Goal: Entertainment & Leisure: Consume media (video, audio)

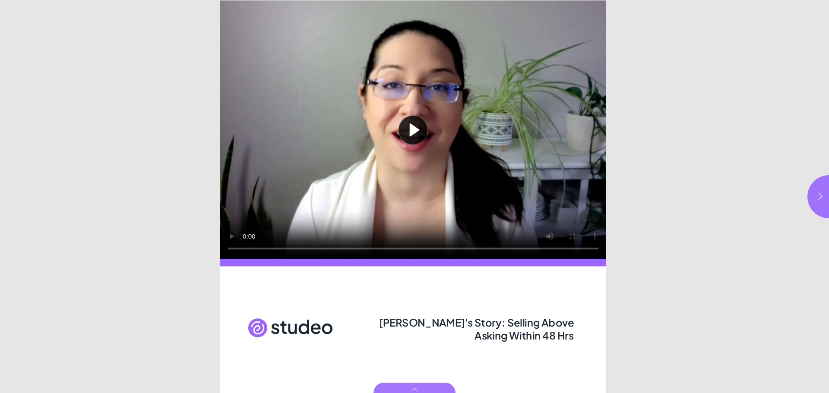
click at [416, 132] on button "Play video" at bounding box center [413, 129] width 386 height 258
click at [822, 201] on button "button" at bounding box center [828, 196] width 43 height 43
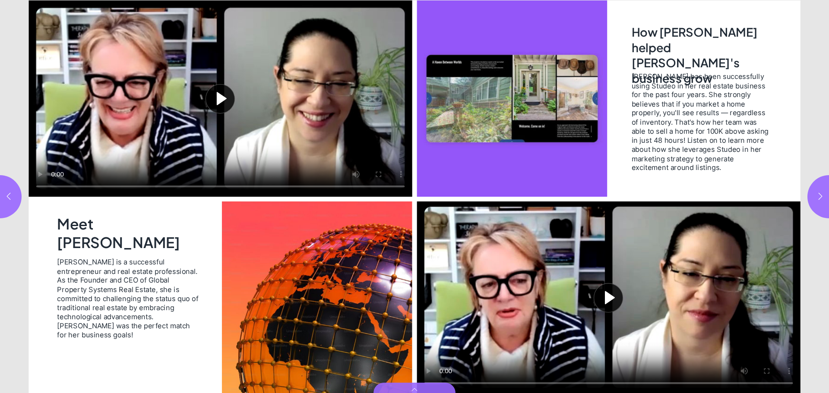
click at [217, 94] on button "Play video" at bounding box center [219, 98] width 383 height 196
click at [598, 298] on button "Play video" at bounding box center [607, 297] width 383 height 192
click at [816, 193] on icon "button" at bounding box center [820, 196] width 9 height 9
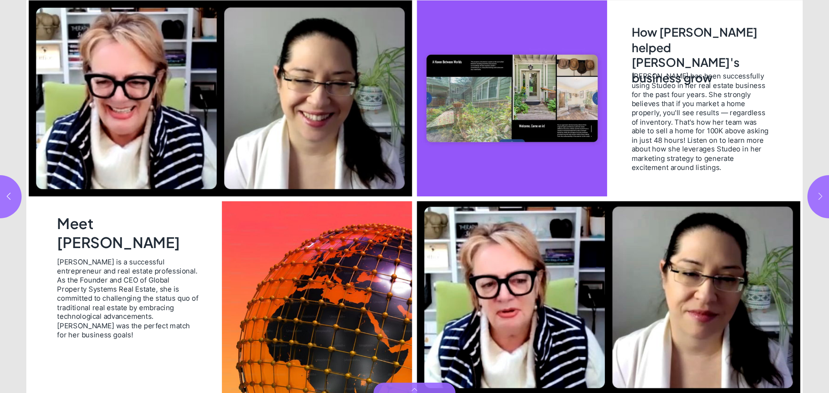
type input "***"
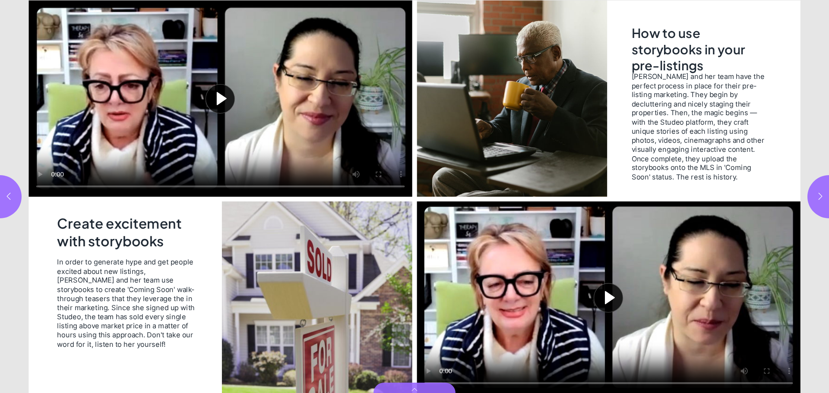
click at [220, 104] on button "Play video" at bounding box center [219, 98] width 383 height 196
click at [601, 301] on button "Play video" at bounding box center [607, 297] width 383 height 192
click at [815, 202] on button "button" at bounding box center [828, 196] width 43 height 43
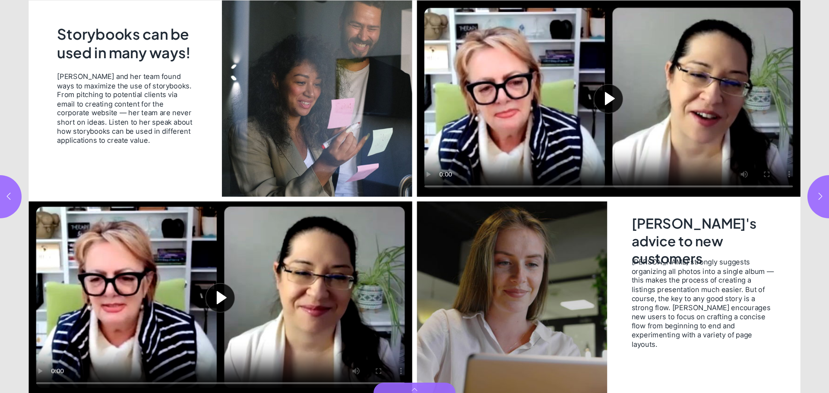
click at [220, 294] on button "Play video" at bounding box center [219, 297] width 383 height 192
click at [618, 104] on button "Play video" at bounding box center [607, 98] width 383 height 196
click at [815, 192] on button "button" at bounding box center [828, 196] width 43 height 43
type input "*"
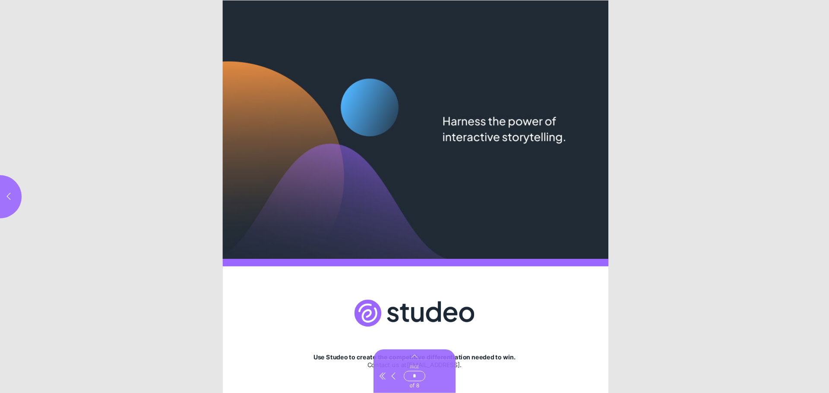
click at [413, 388] on label "Page * of 8" at bounding box center [414, 376] width 32 height 25
click at [413, 381] on input "*" at bounding box center [414, 376] width 22 height 10
click at [413, 0] on main "[PERSON_NAME]'s Story: Selling Above Asking Within 48 Hrs Use Studeo to create …" at bounding box center [414, 0] width 829 height 0
